Goal: Task Accomplishment & Management: Manage account settings

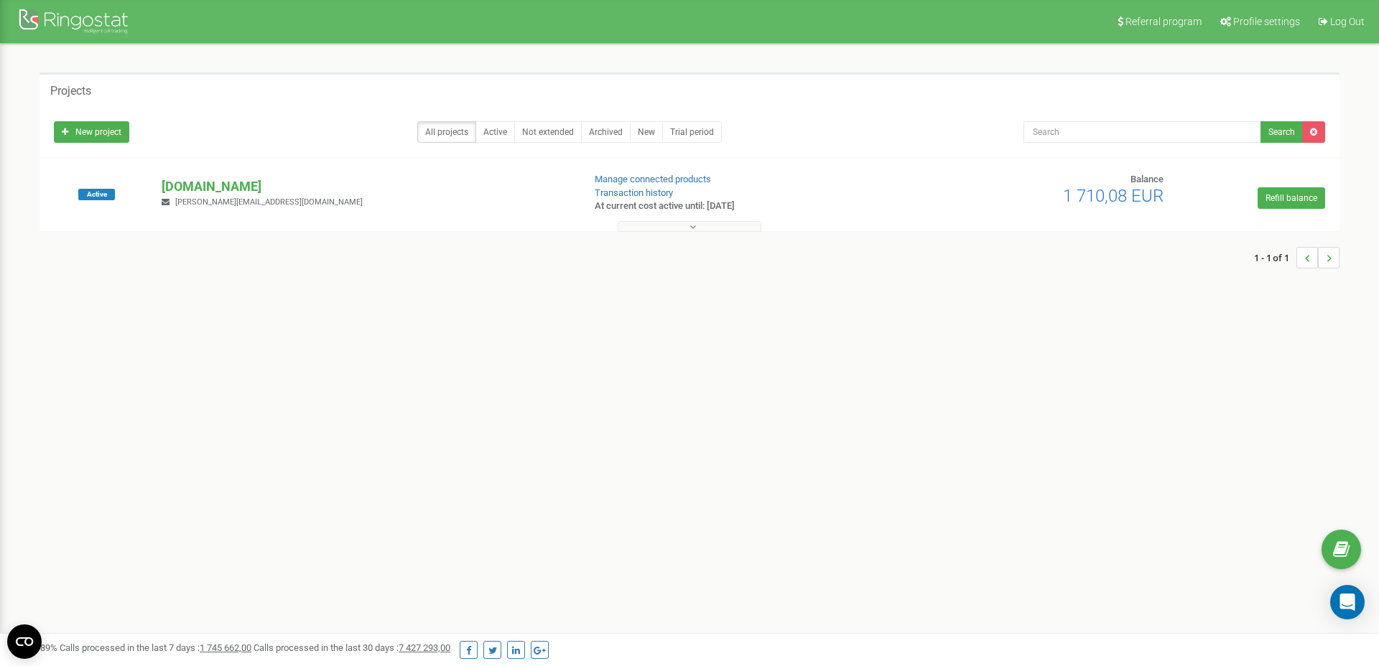
click at [686, 224] on button at bounding box center [689, 226] width 144 height 11
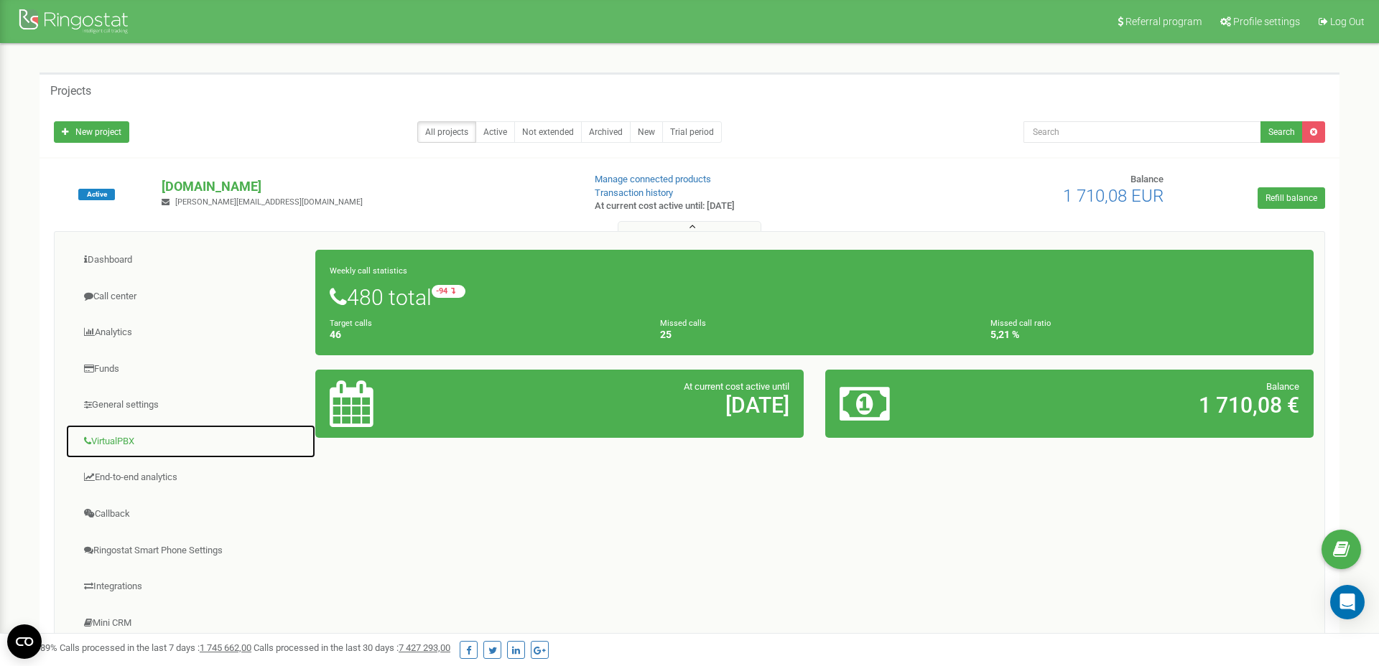
click at [118, 430] on link "VirtualPBX" at bounding box center [190, 441] width 251 height 35
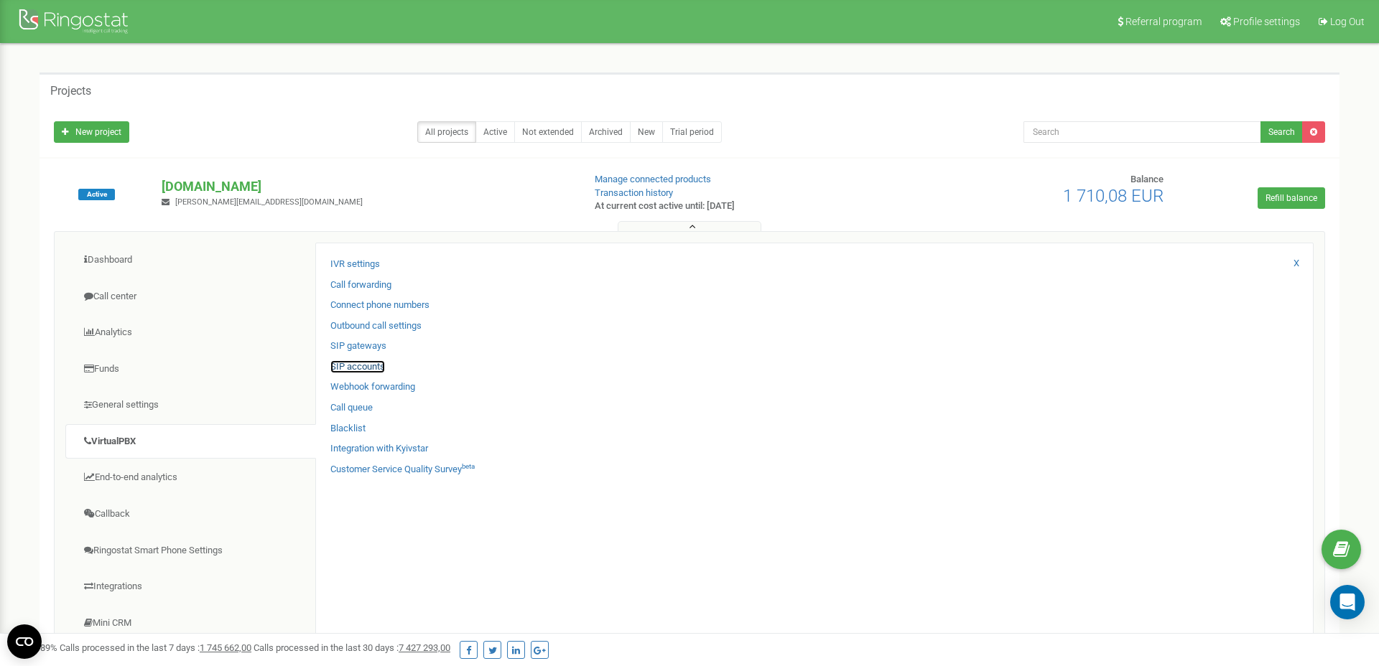
click at [363, 361] on link "SIP accounts" at bounding box center [357, 367] width 55 height 14
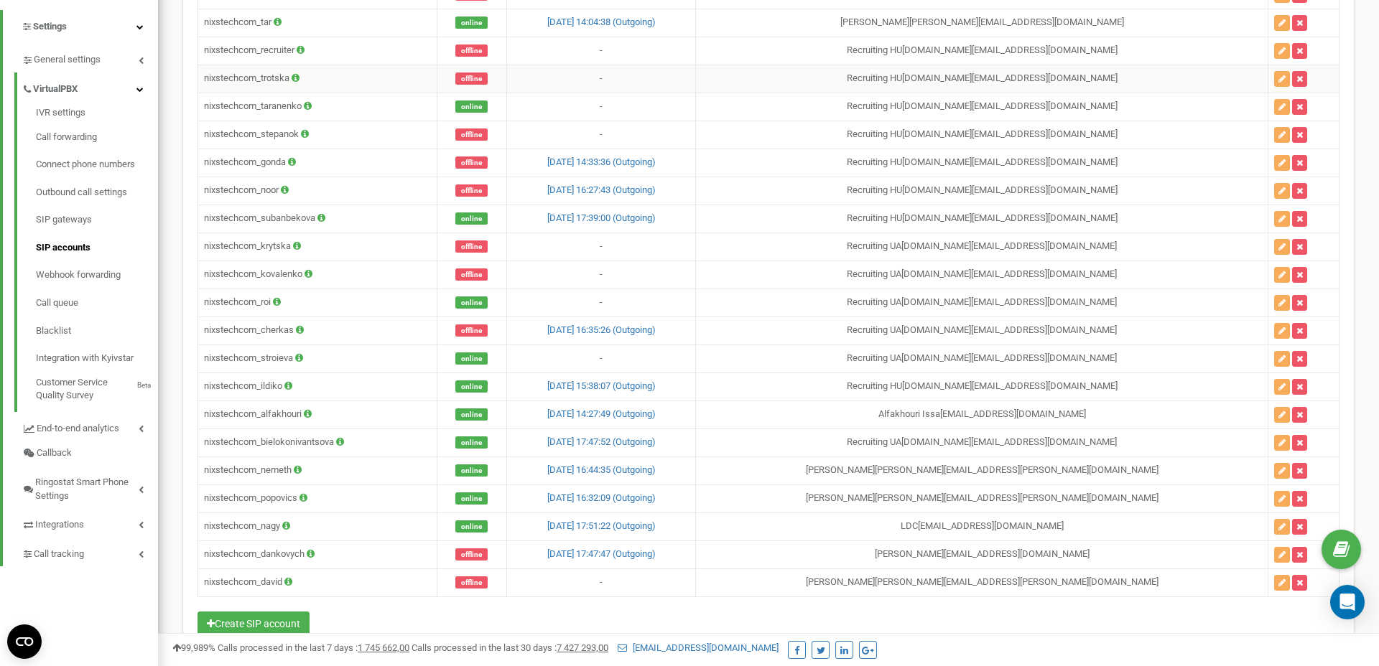
scroll to position [313, 0]
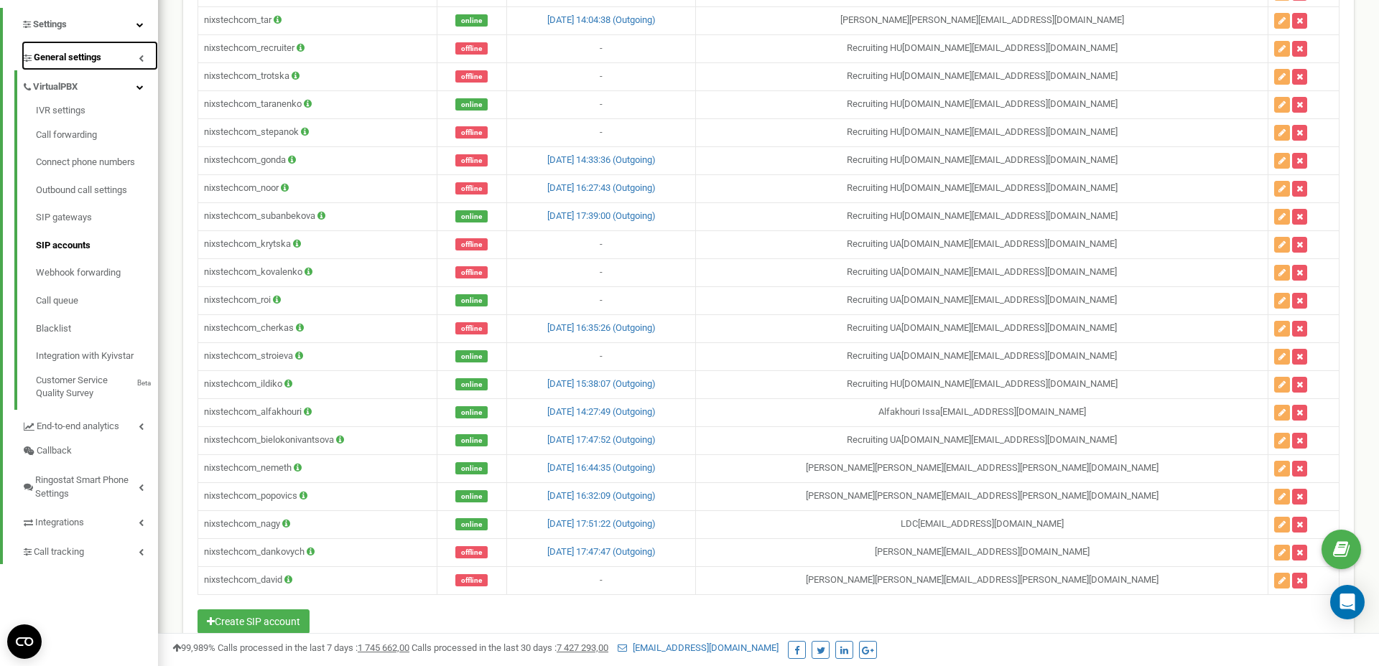
click at [75, 57] on span "General settings" at bounding box center [67, 58] width 67 height 14
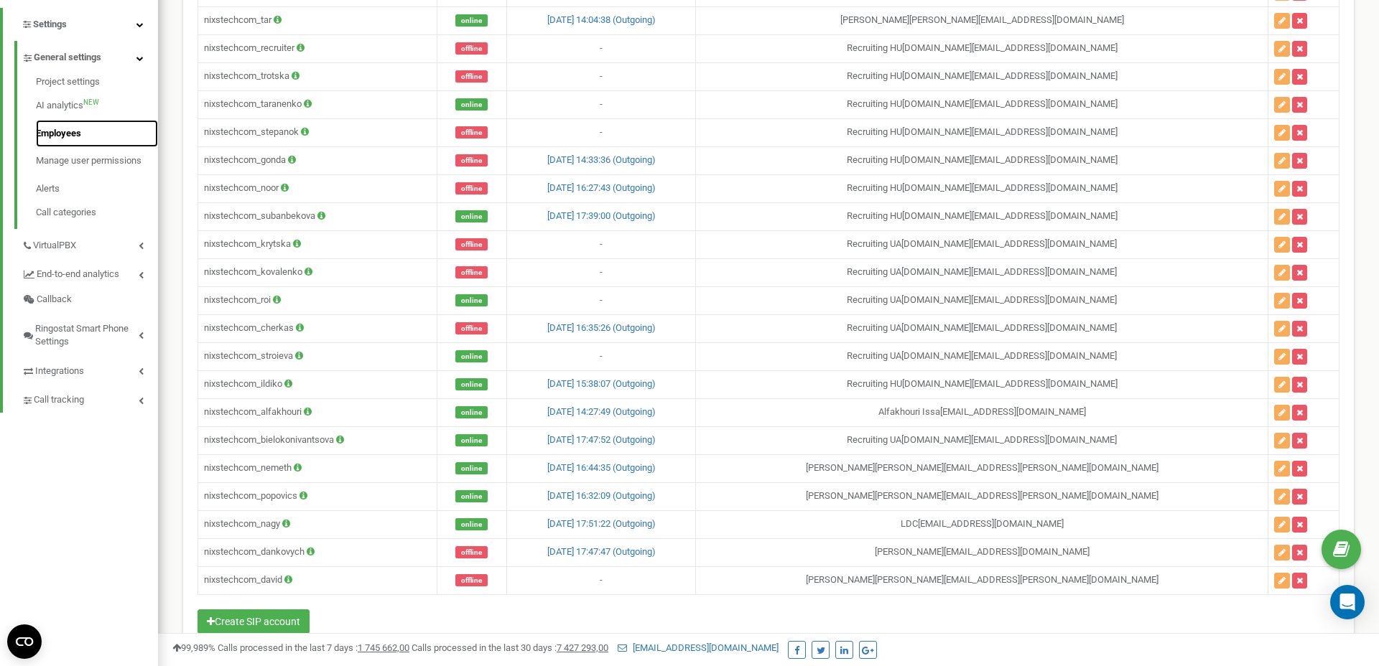
click at [84, 143] on link "Employees" at bounding box center [97, 134] width 122 height 28
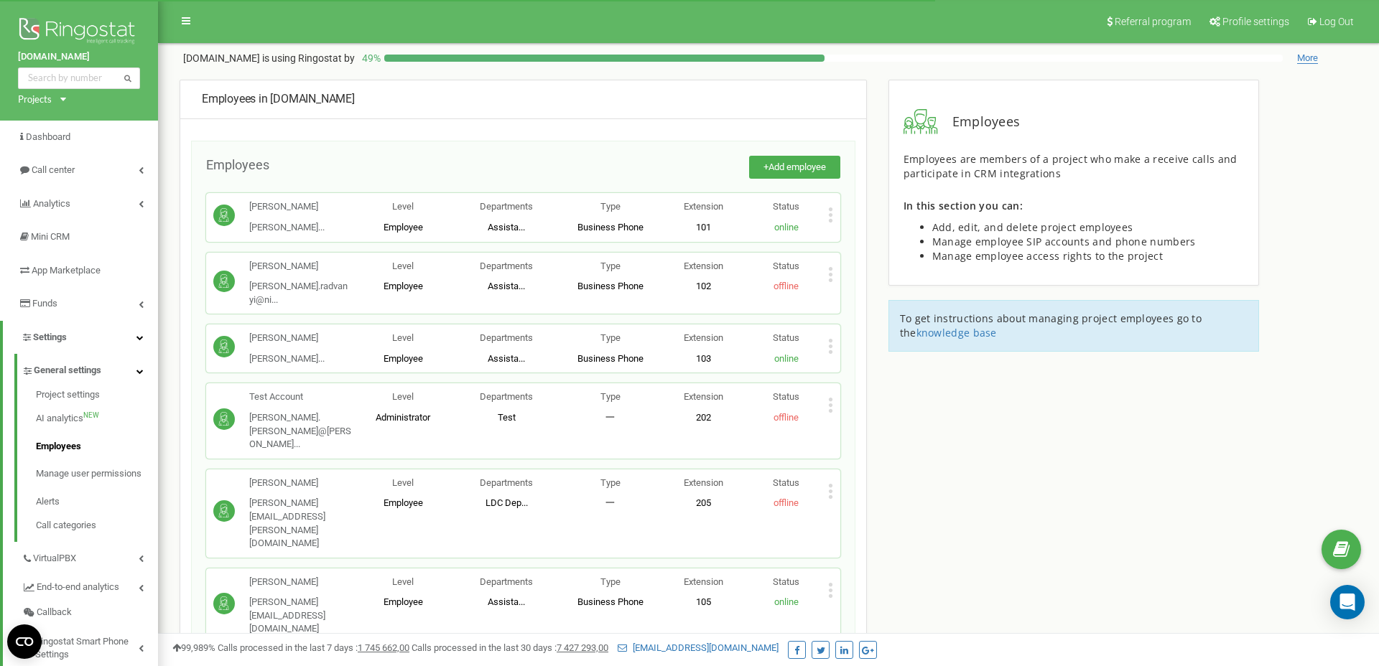
click at [826, 216] on div "Status online" at bounding box center [786, 217] width 83 height 34
click at [832, 274] on icon at bounding box center [830, 274] width 5 height 15
click at [840, 291] on div "Edit" at bounding box center [880, 297] width 103 height 22
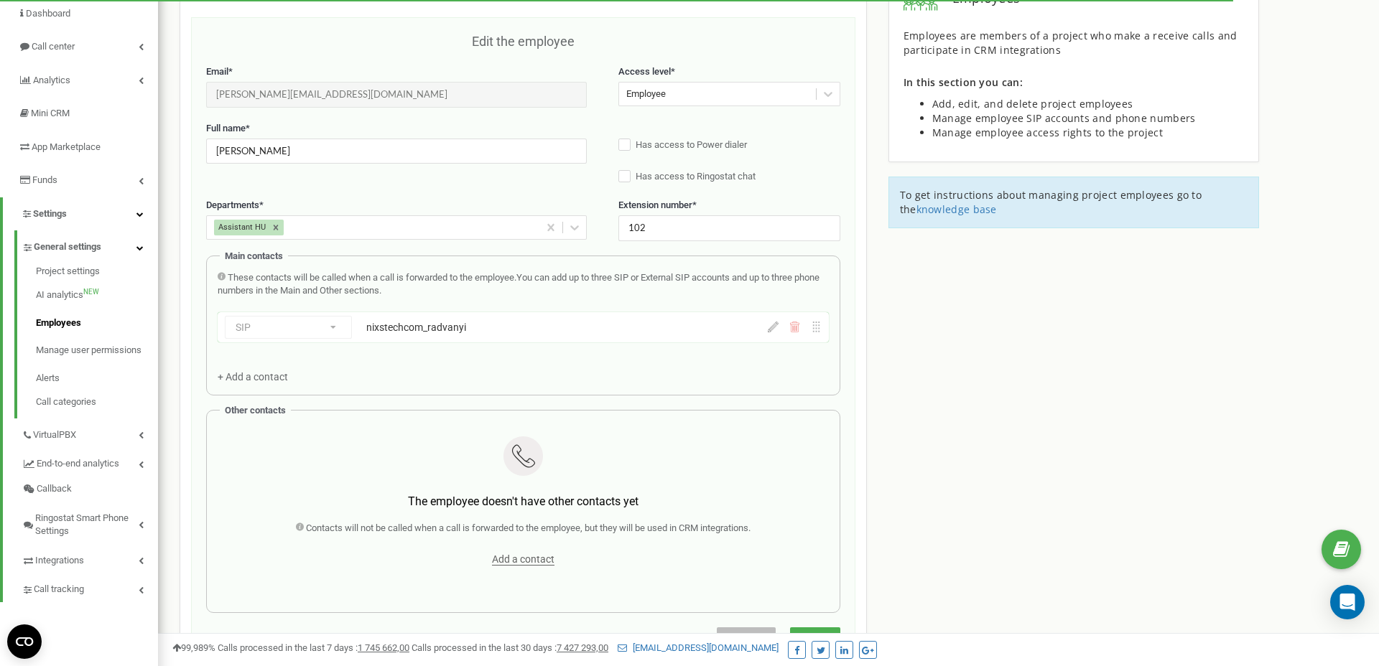
scroll to position [144, 0]
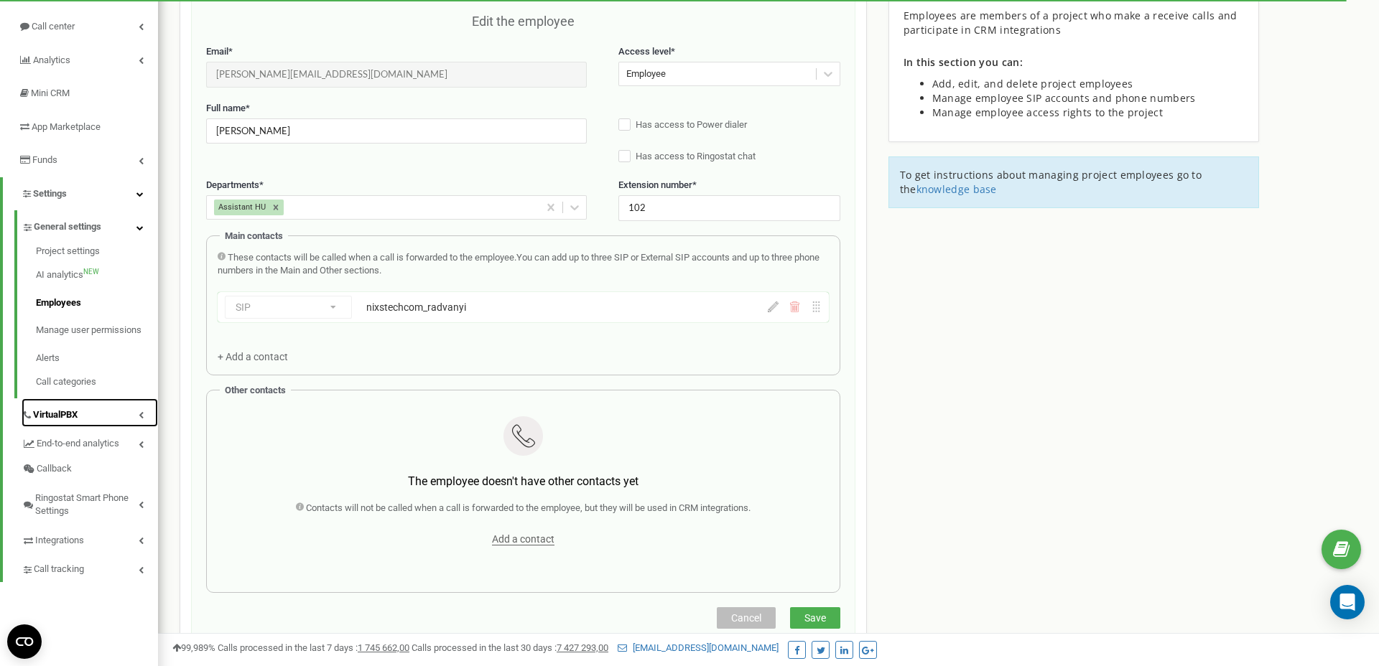
click at [62, 421] on span "VirtualPBX" at bounding box center [55, 416] width 45 height 14
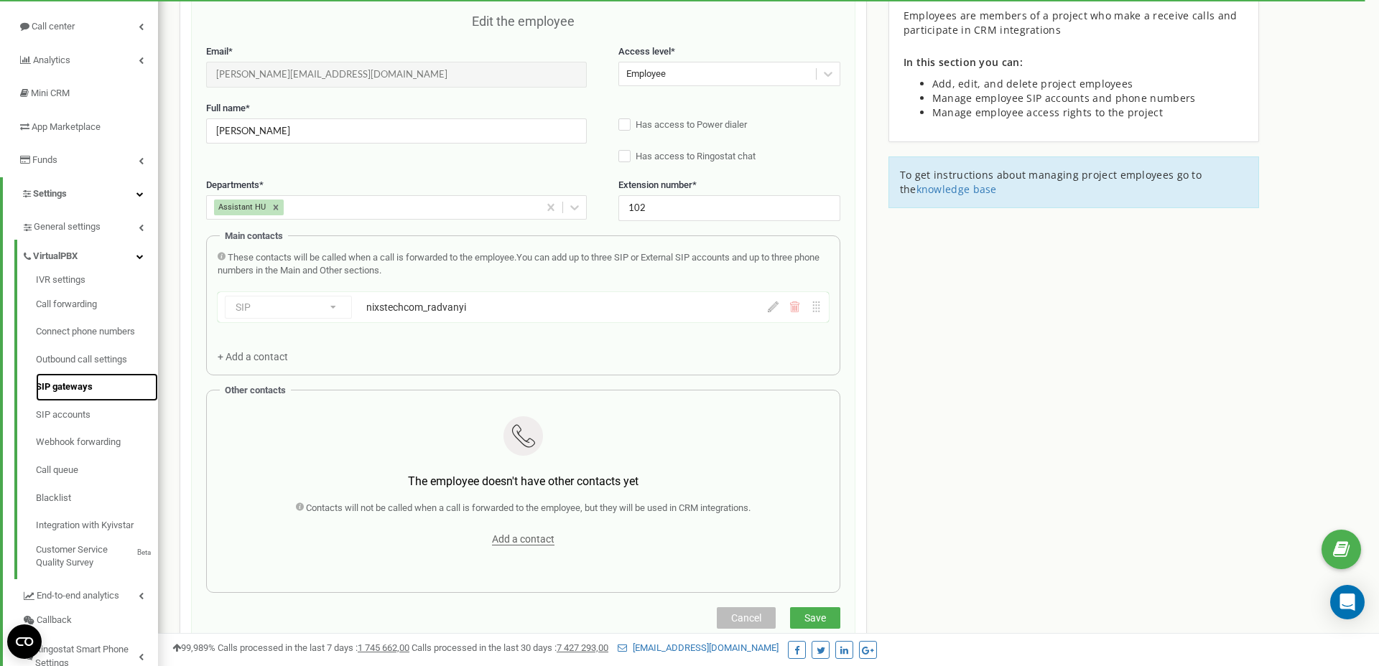
click at [79, 383] on link "SIP gateways" at bounding box center [97, 387] width 122 height 28
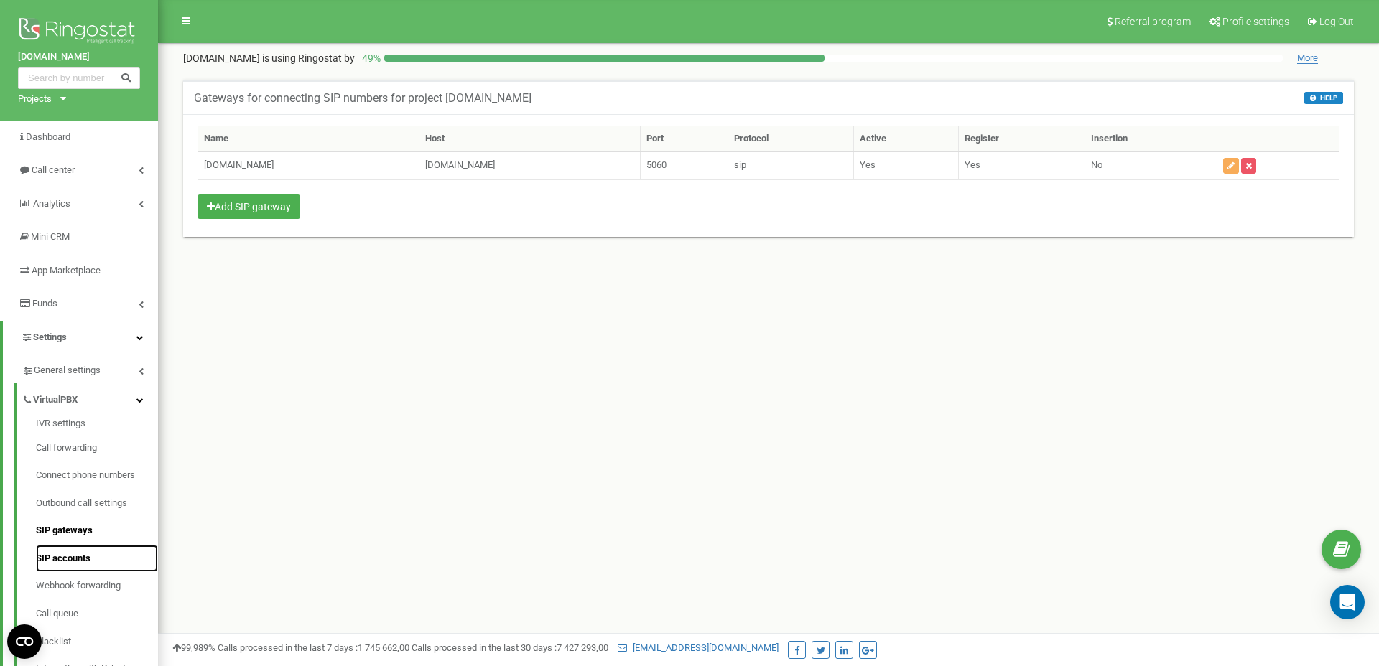
click at [65, 566] on link "SIP accounts" at bounding box center [97, 559] width 122 height 28
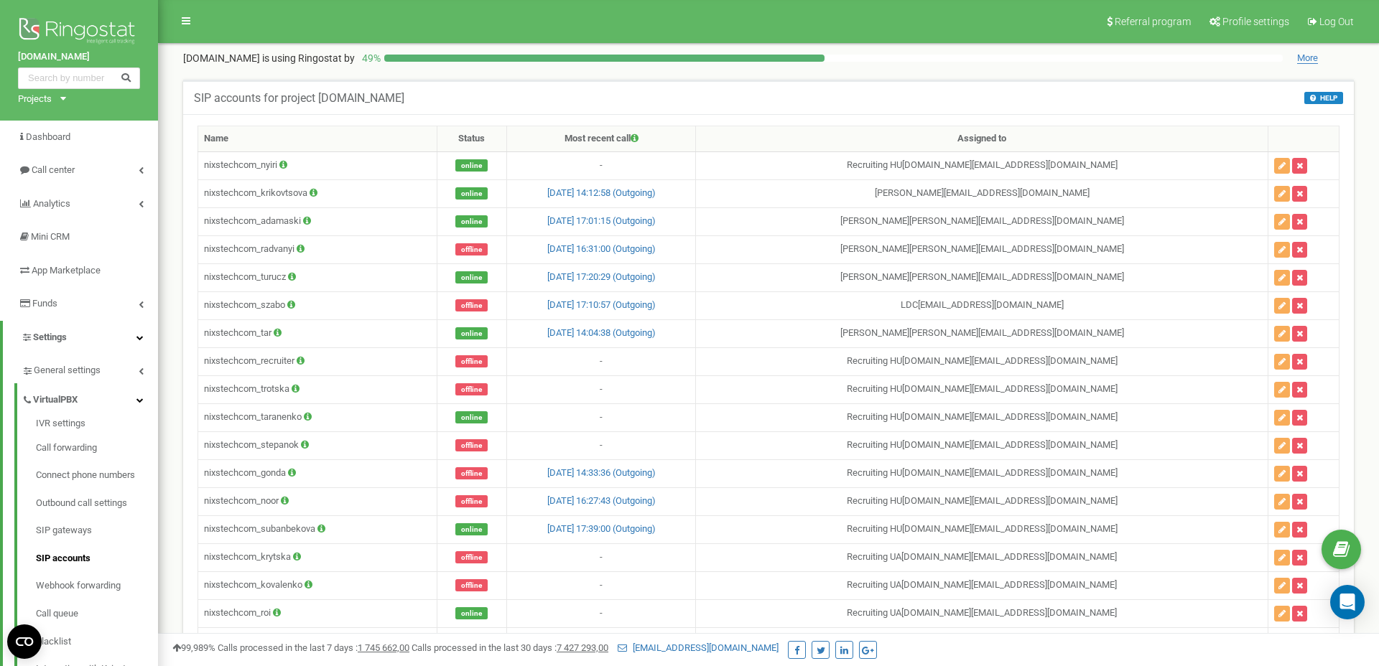
click at [395, 104] on div "SIP accounts for project nixstech.com HELP HELP Here, you can create and config…" at bounding box center [768, 97] width 1170 height 34
click at [265, 164] on td "nixstechcom_nyiri" at bounding box center [317, 165] width 239 height 28
click at [452, 103] on div "SIP accounts for project nixstech.com HELP HELP Here, you can create and config…" at bounding box center [768, 97] width 1170 height 34
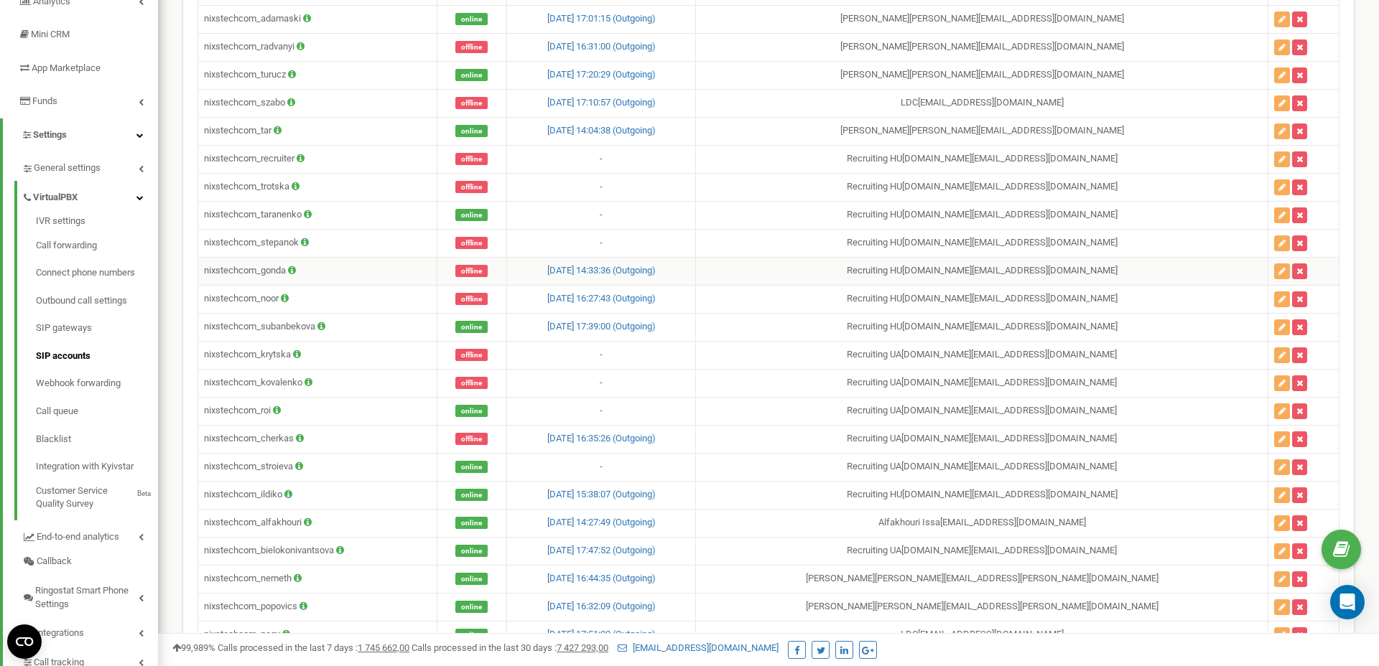
scroll to position [200, 0]
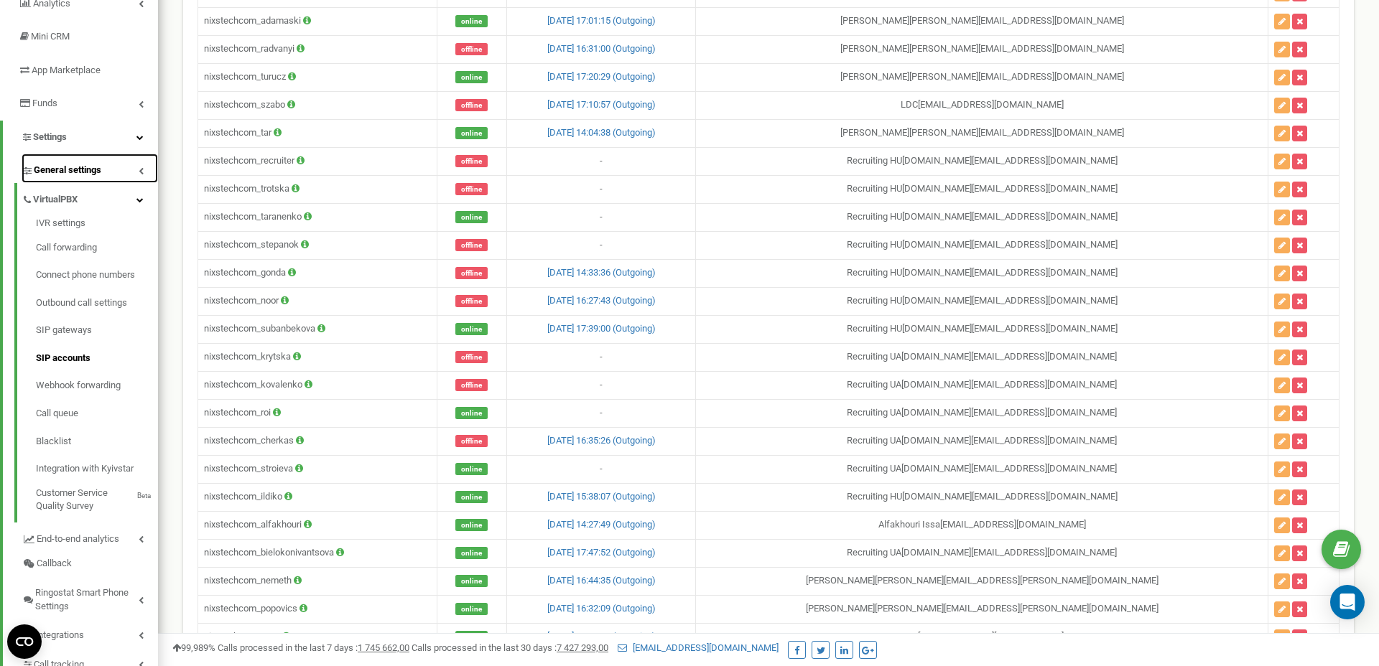
click at [138, 162] on link "General settings" at bounding box center [90, 168] width 136 height 29
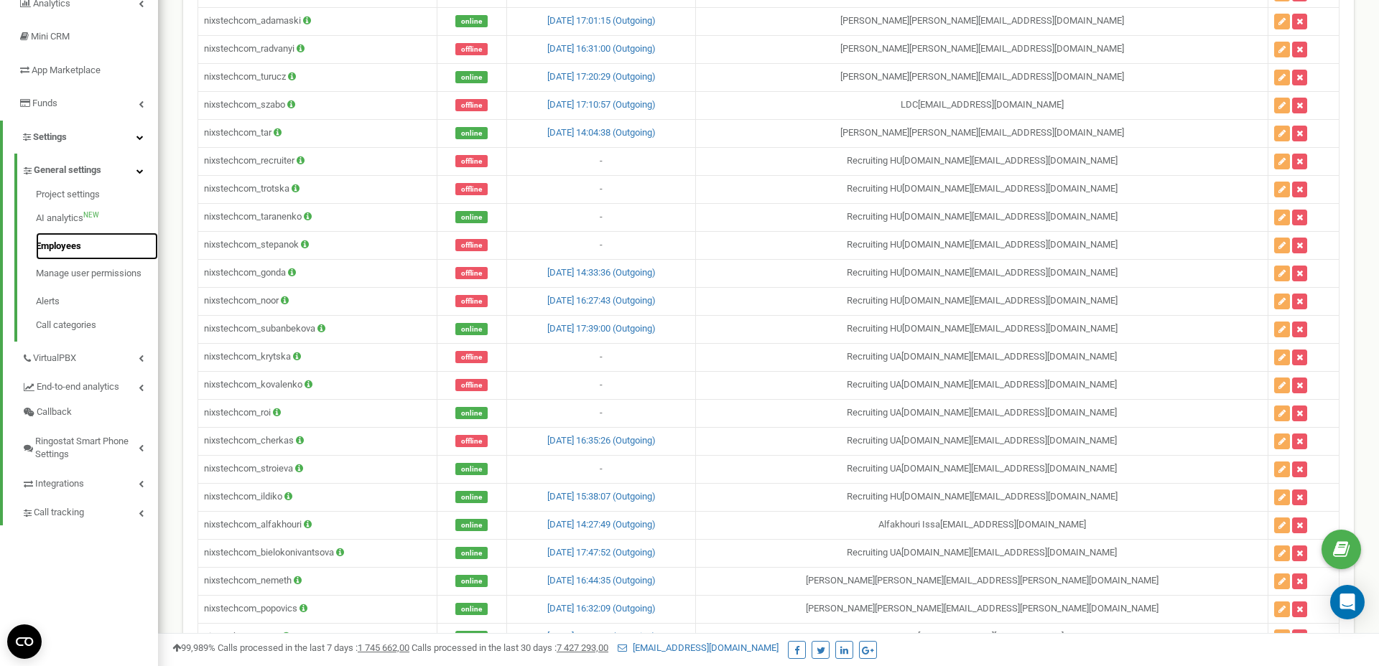
click at [89, 246] on link "Employees" at bounding box center [97, 247] width 122 height 28
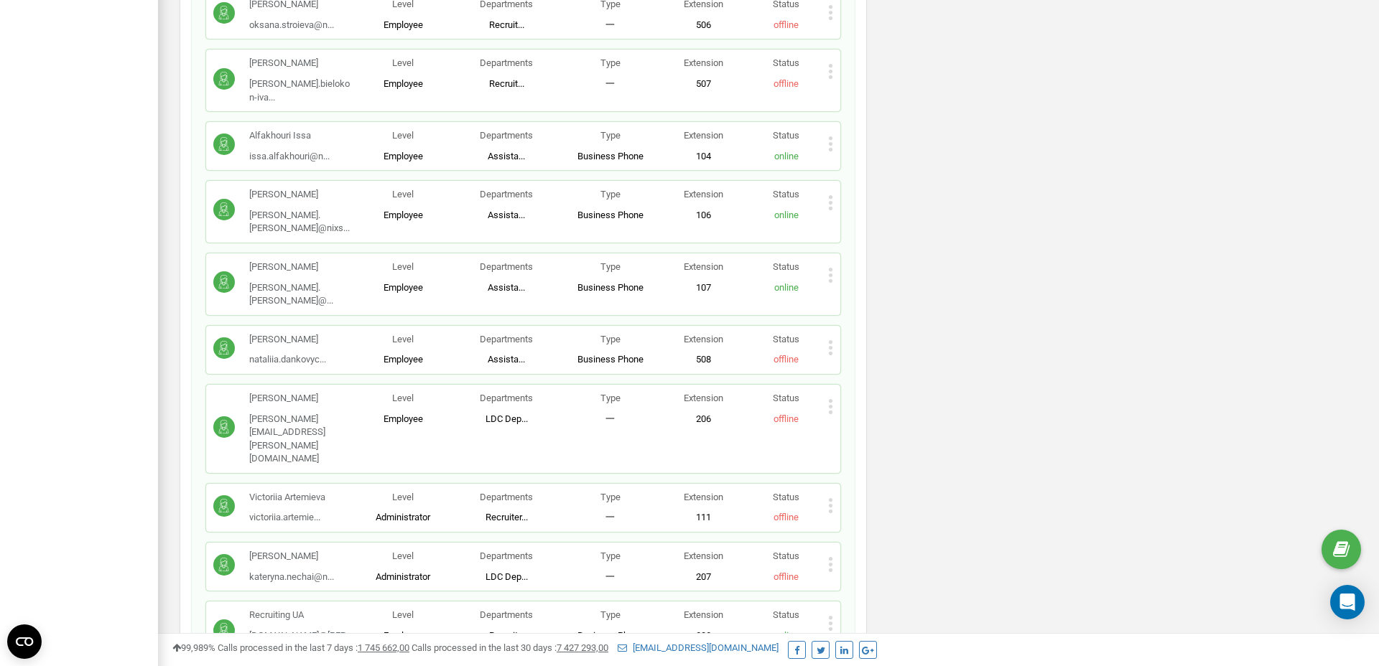
scroll to position [1197, 0]
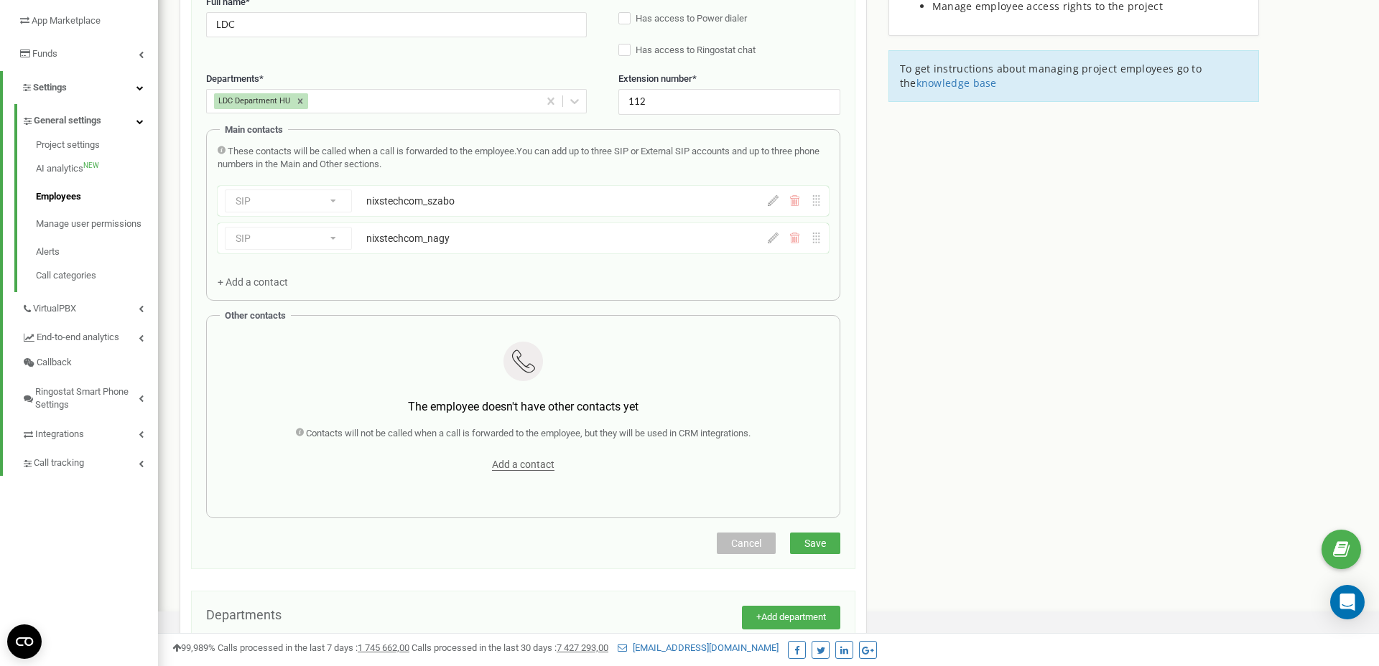
scroll to position [265, 0]
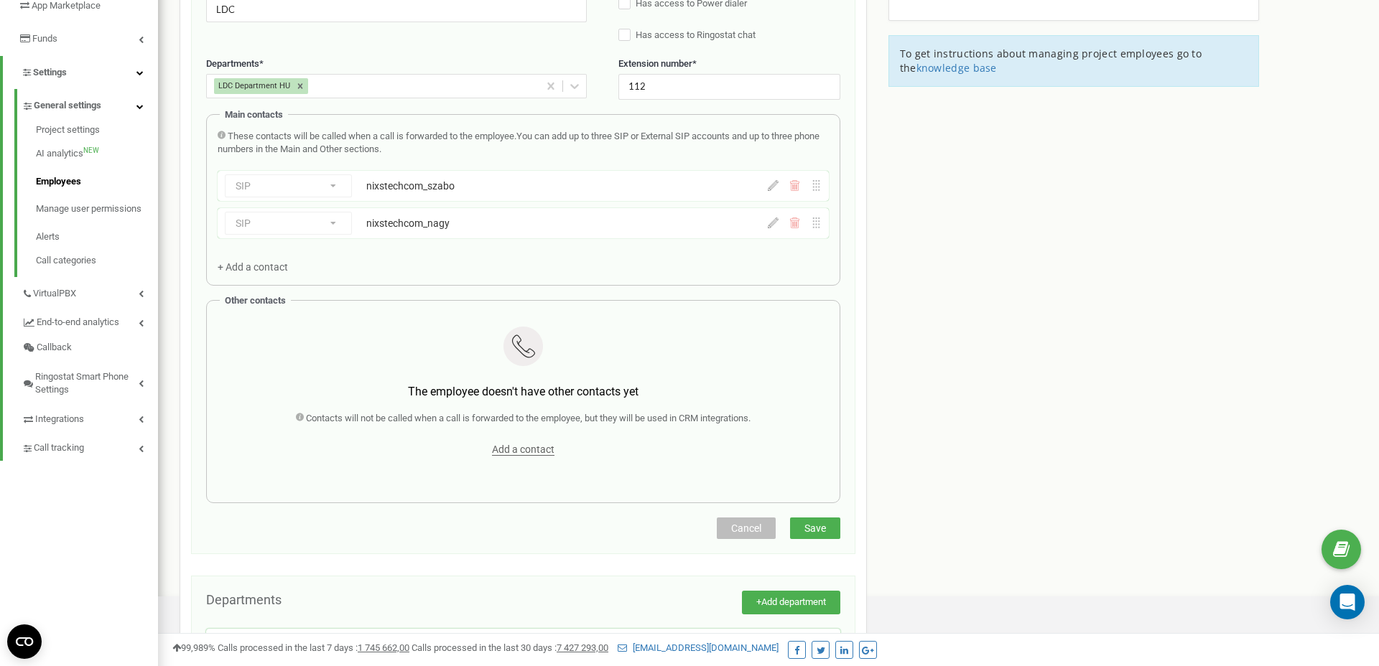
click at [728, 523] on button "Cancel" at bounding box center [746, 529] width 59 height 22
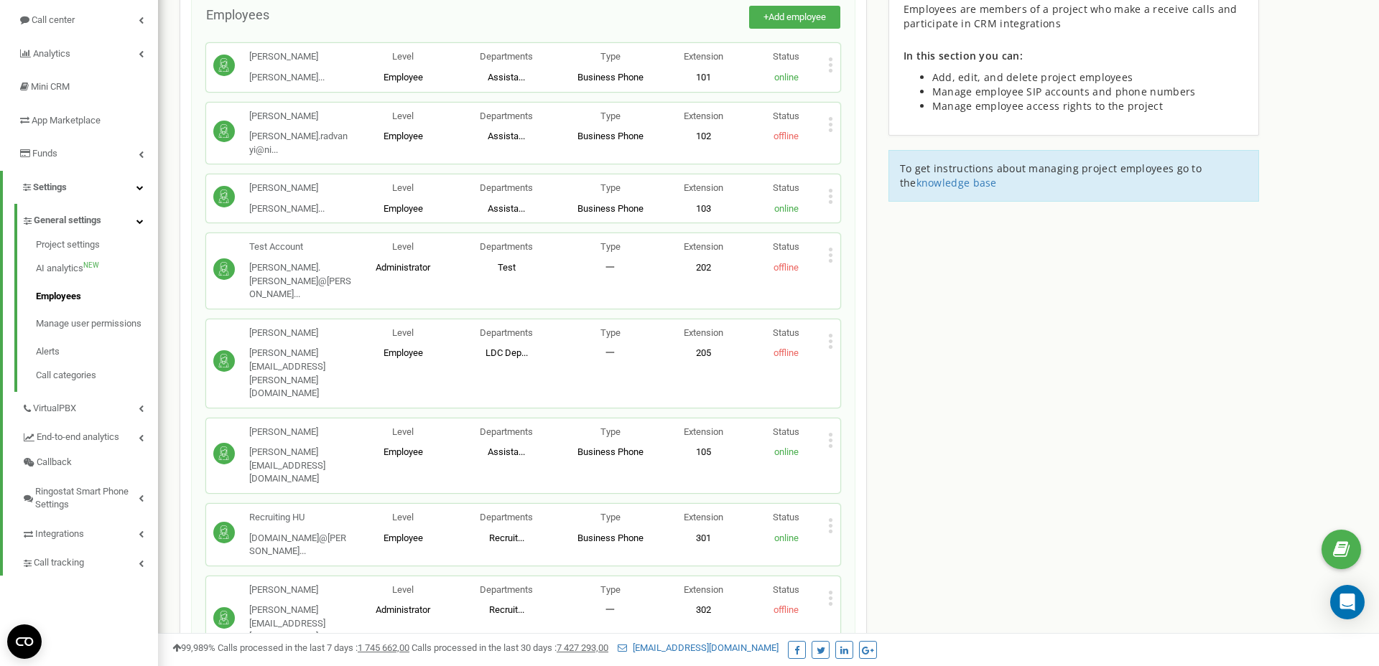
scroll to position [148, 0]
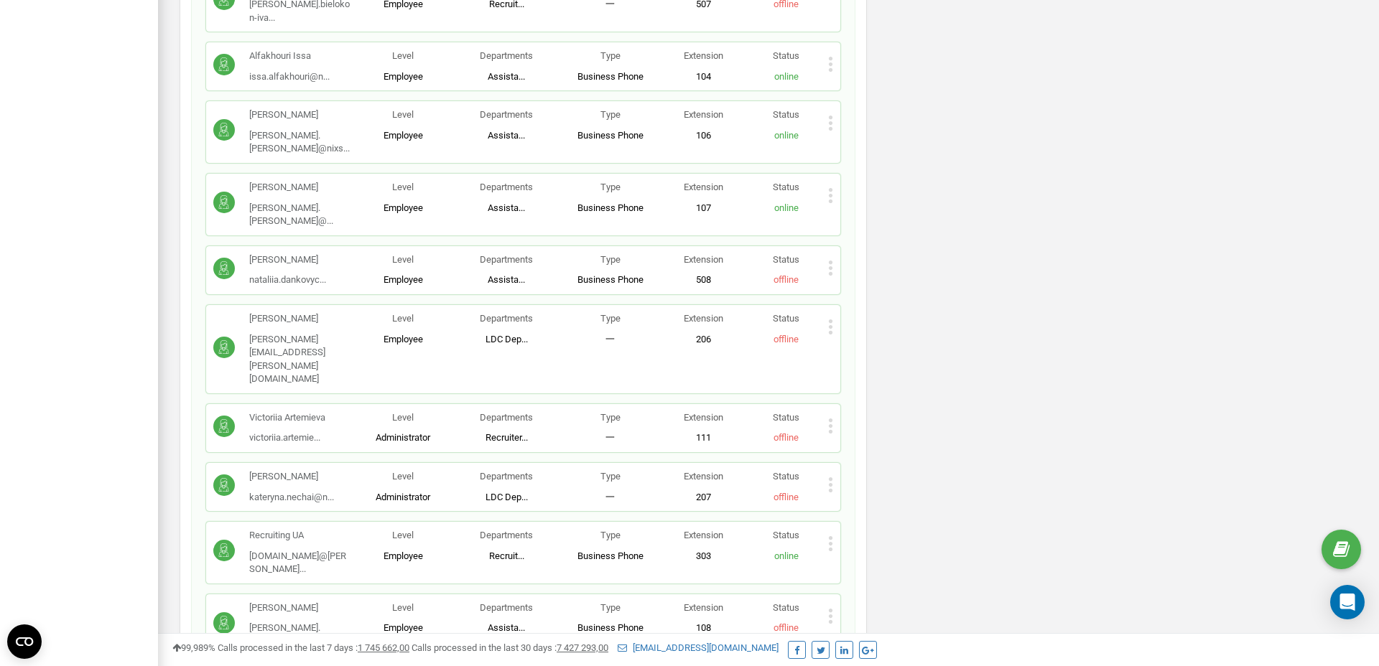
scroll to position [1282, 0]
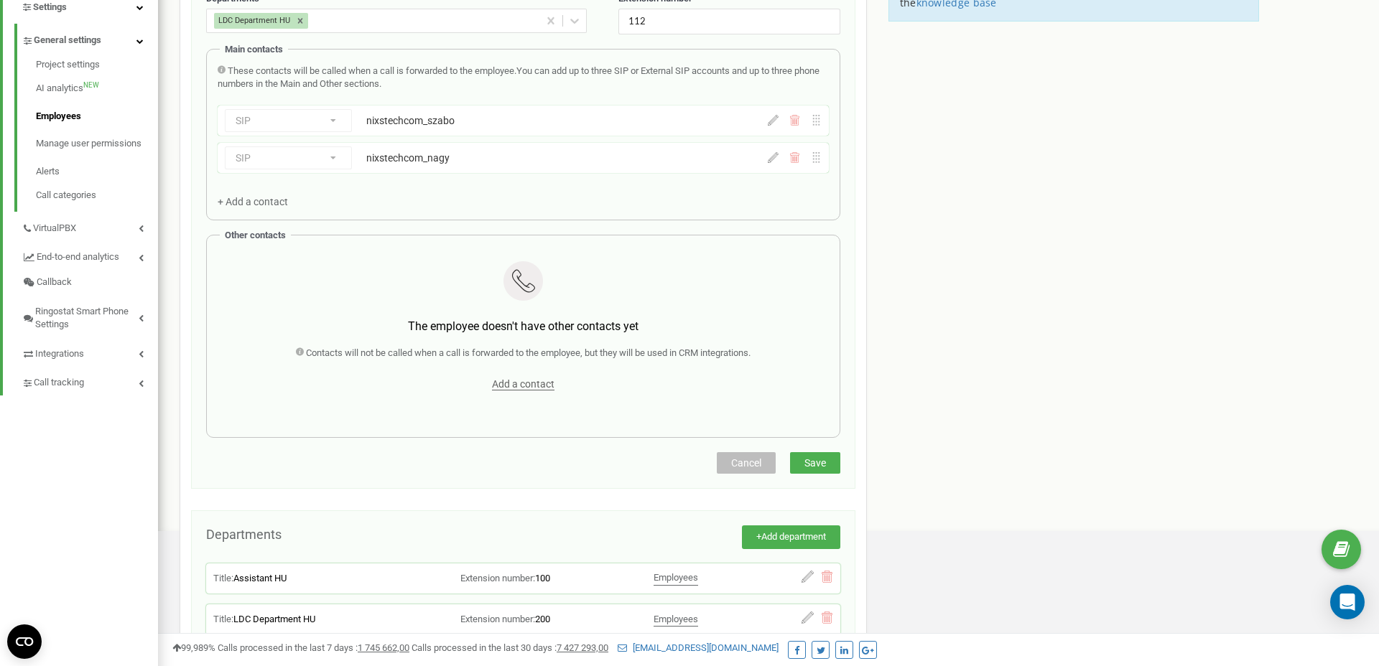
scroll to position [353, 0]
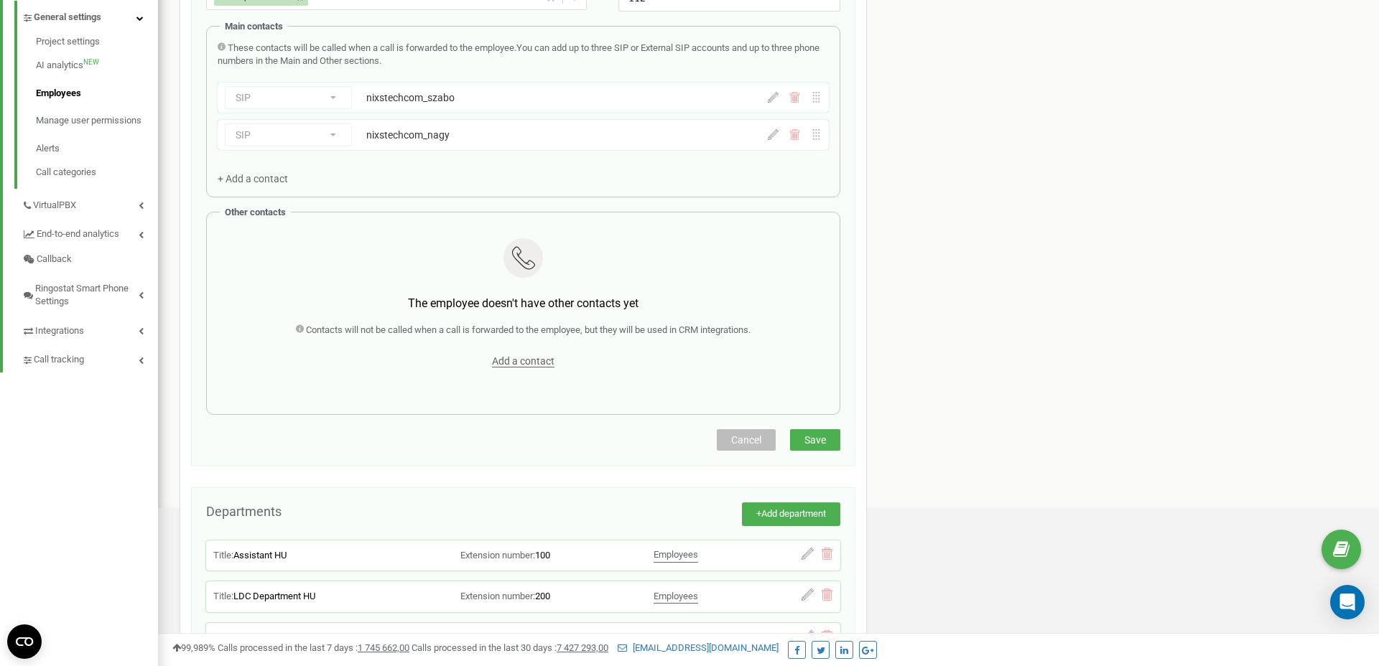
click at [735, 449] on button "Cancel" at bounding box center [746, 440] width 59 height 22
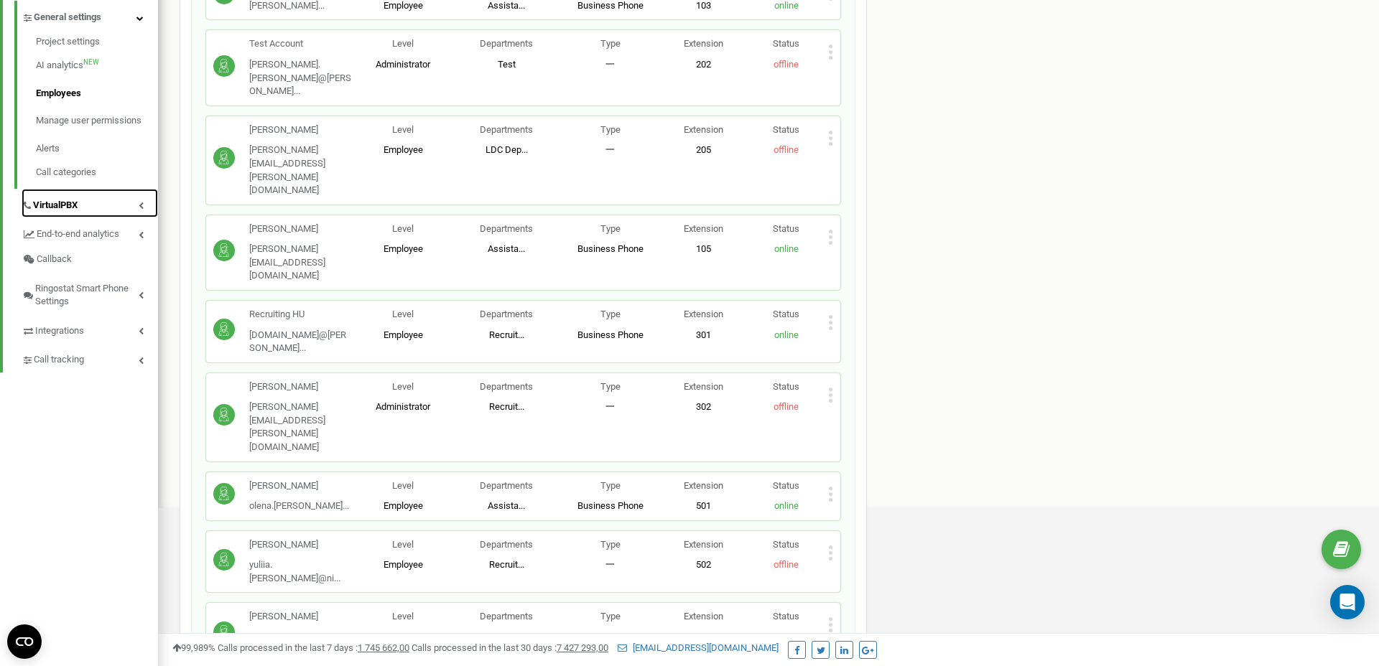
click at [59, 202] on span "VirtualPBX" at bounding box center [55, 206] width 45 height 14
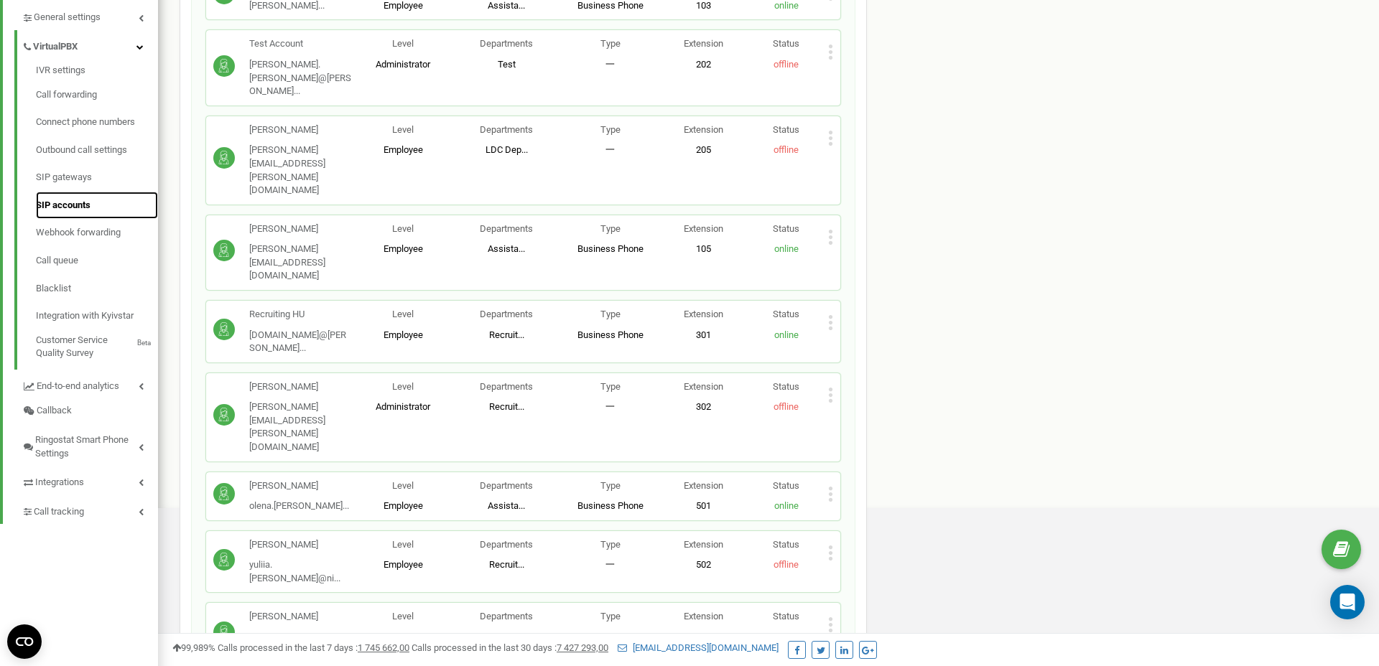
click at [59, 208] on link "SIP accounts" at bounding box center [97, 206] width 122 height 28
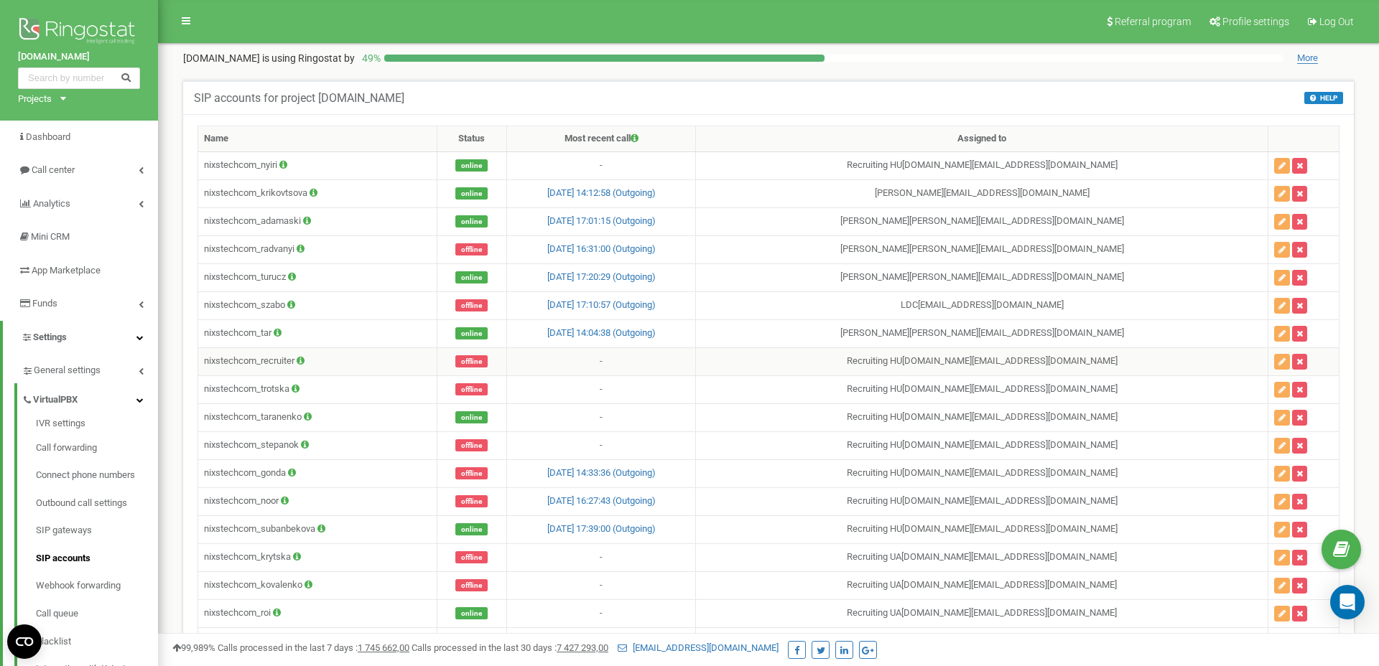
click at [213, 358] on td "nixstechcom_recruiter" at bounding box center [317, 362] width 239 height 28
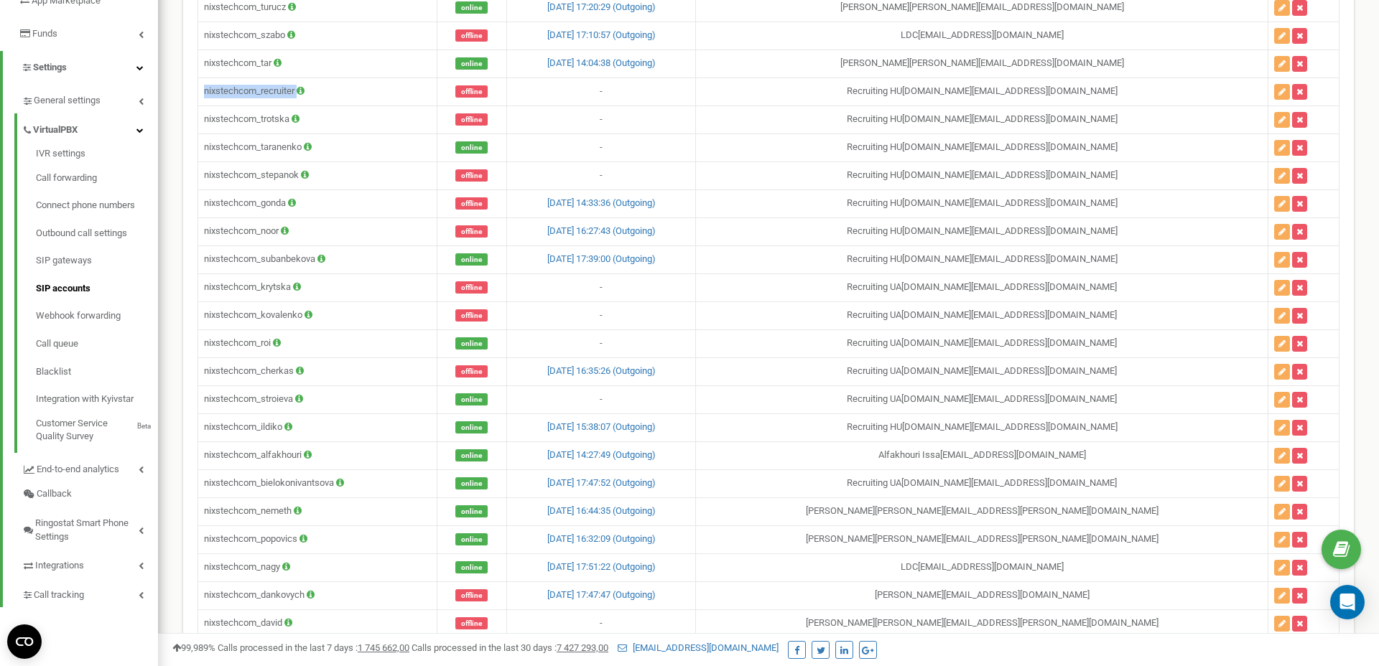
scroll to position [263, 0]
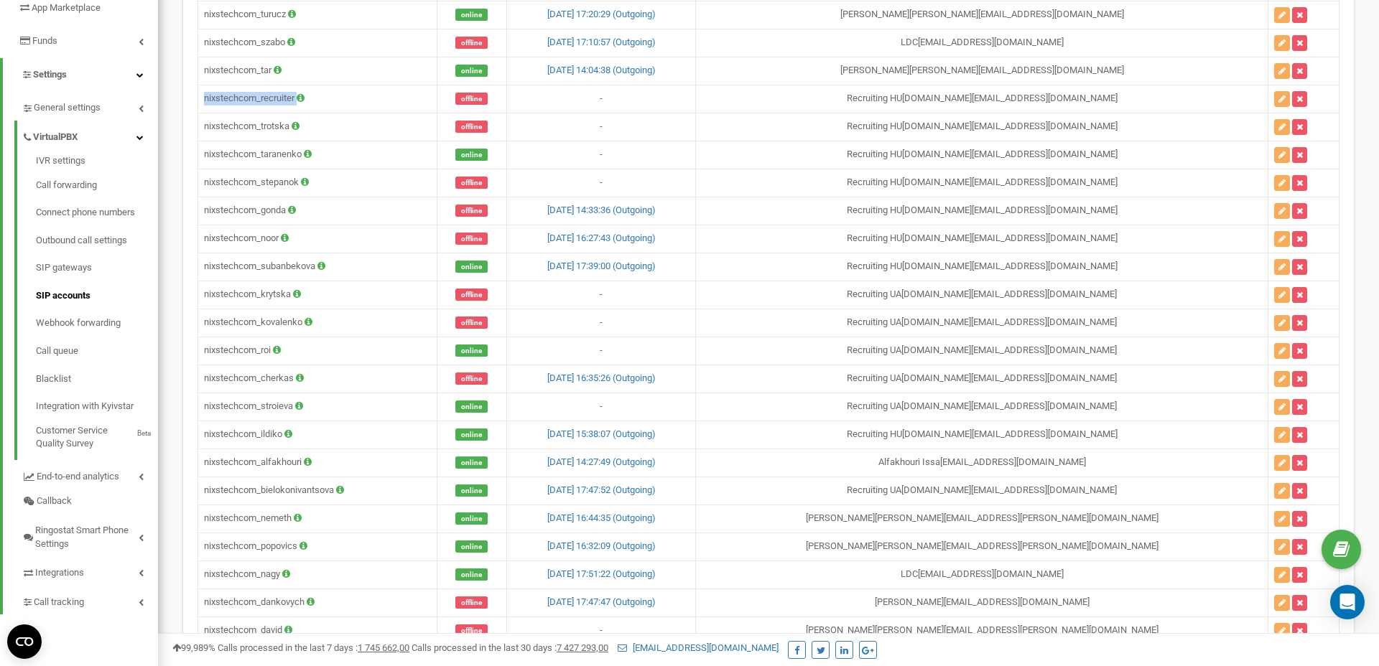
click at [192, 392] on div "Name Status Most recent call Assigned to nixstechcom_nyiri online - Recruiting …" at bounding box center [768, 276] width 1170 height 851
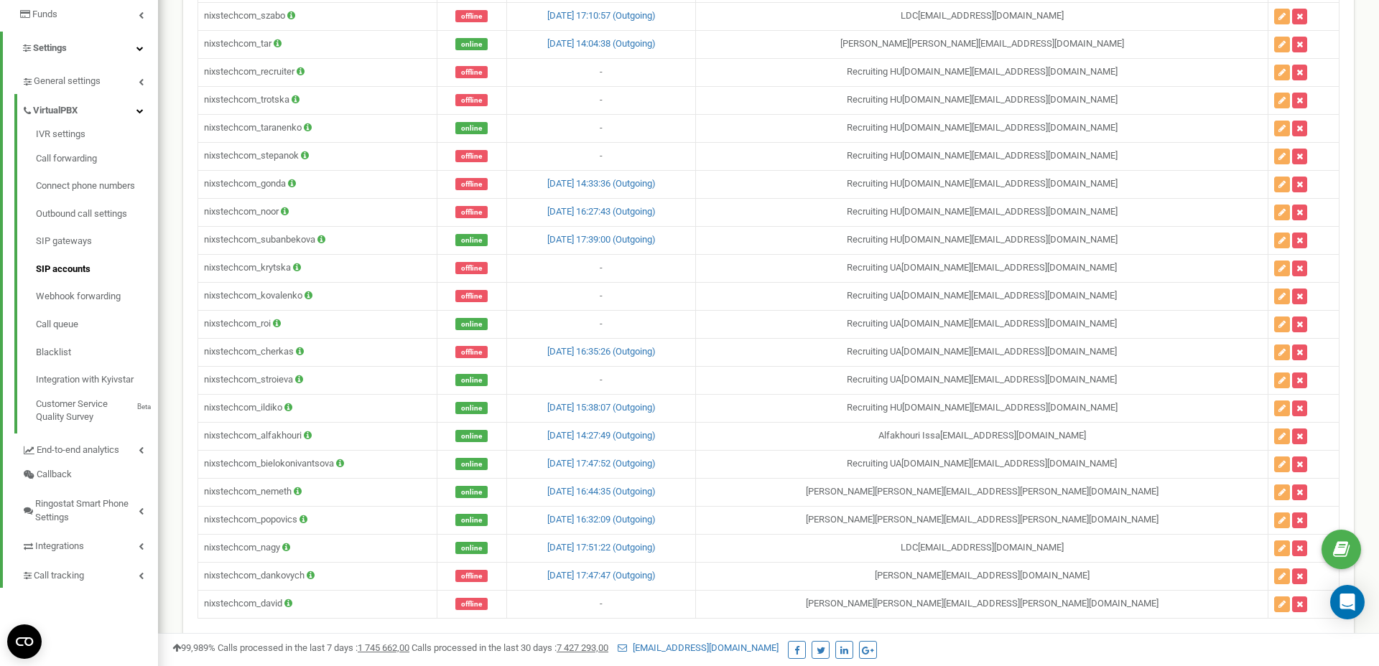
scroll to position [294, 0]
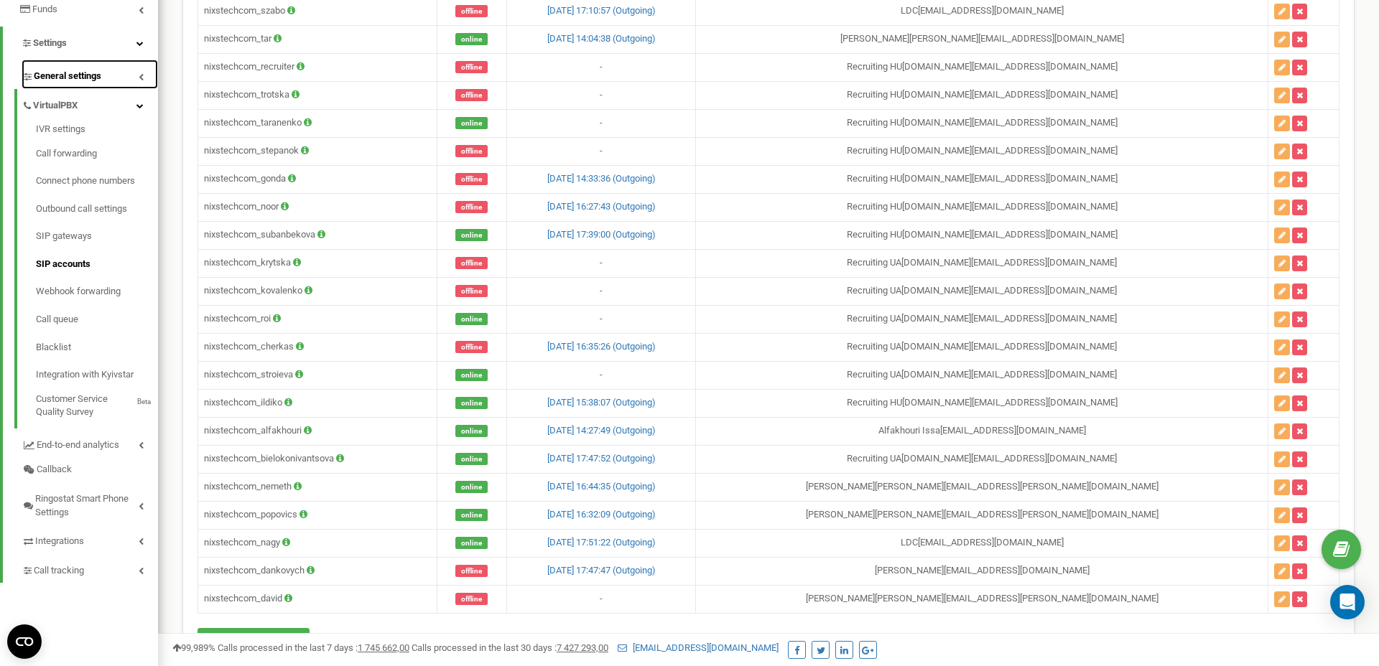
click at [80, 73] on span "General settings" at bounding box center [67, 77] width 67 height 14
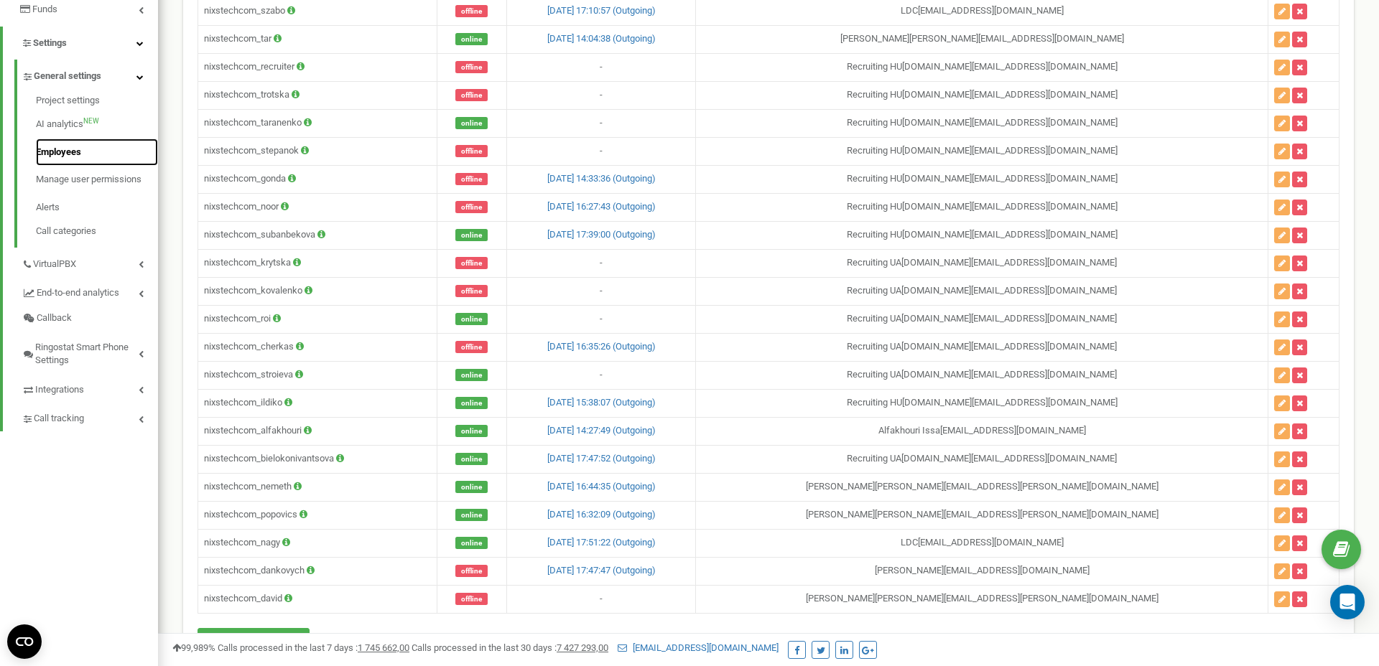
click at [57, 159] on link "Employees" at bounding box center [97, 153] width 122 height 28
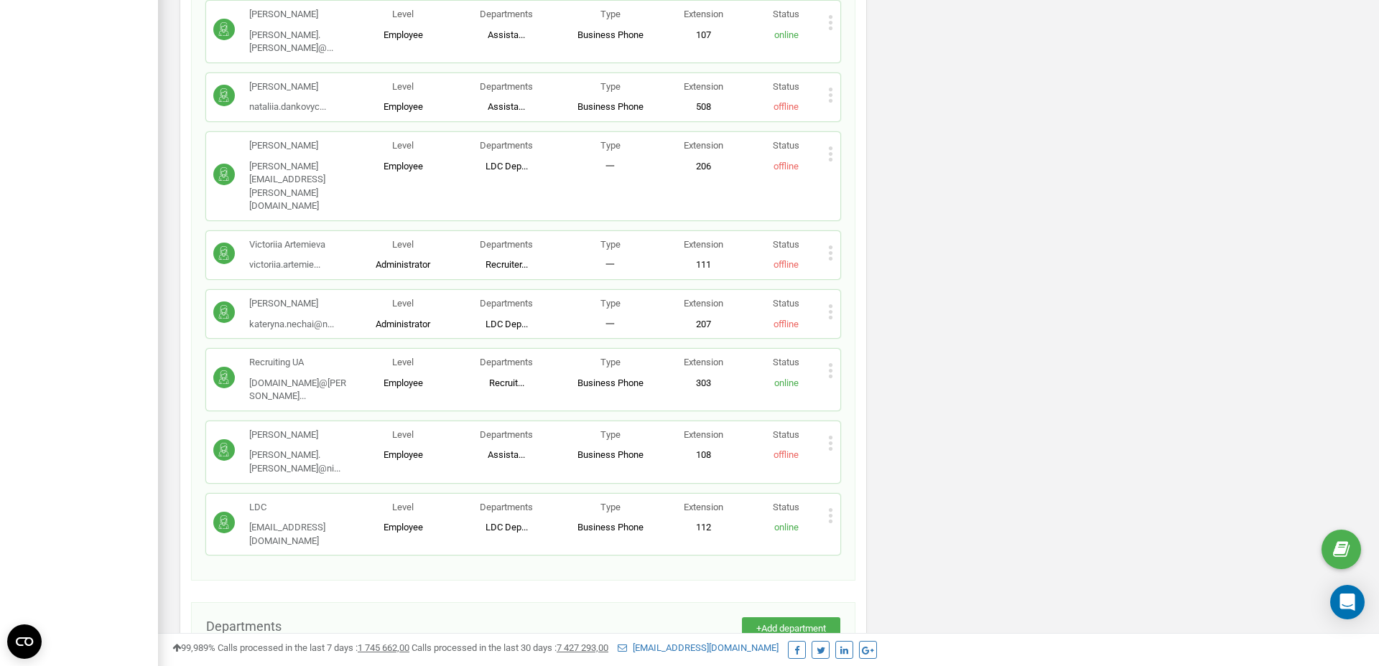
scroll to position [1456, 0]
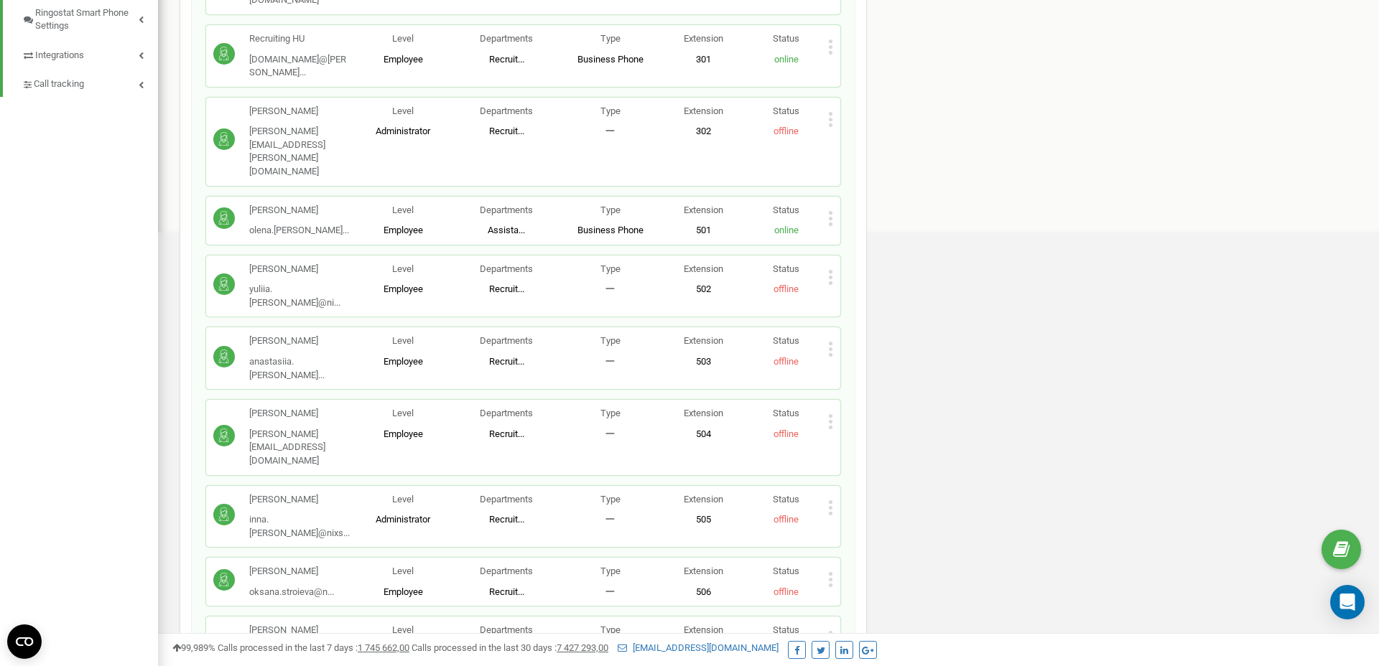
scroll to position [0, 0]
